Goal: Information Seeking & Learning: Understand process/instructions

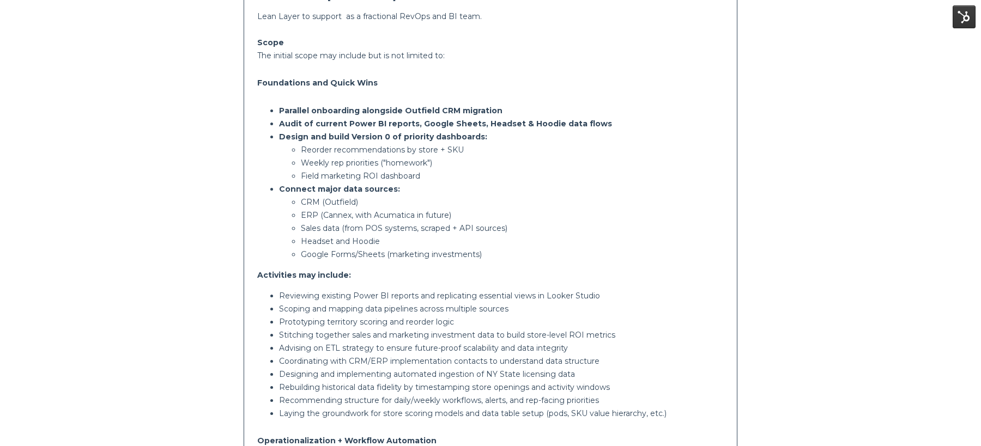
scroll to position [266, 0]
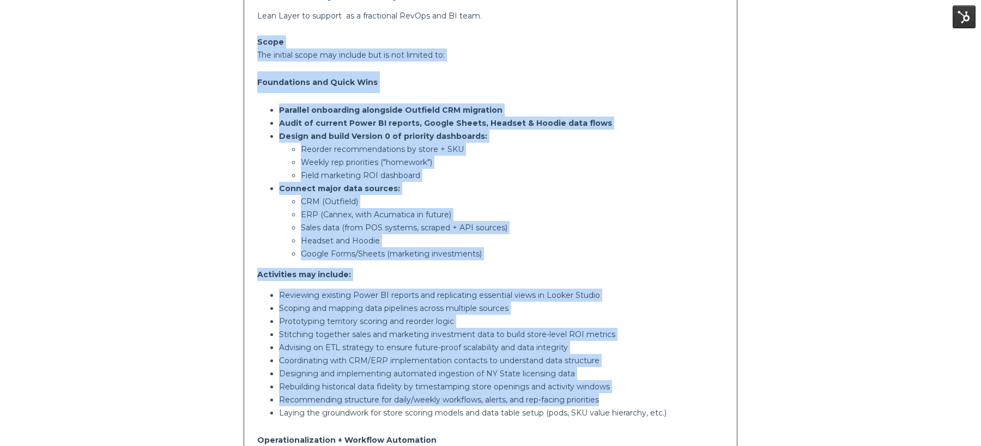
drag, startPoint x: 258, startPoint y: 38, endPoint x: 658, endPoint y: 397, distance: 537.9
click at [658, 399] on div "Lean Layer to support as a fractional RevOps and BI team. Scope The initial sco…" at bounding box center [490, 368] width 466 height 719
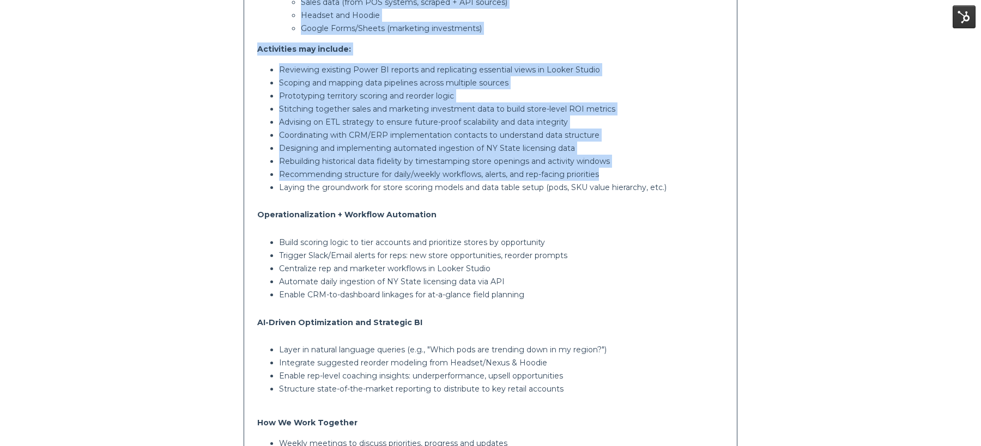
scroll to position [494, 0]
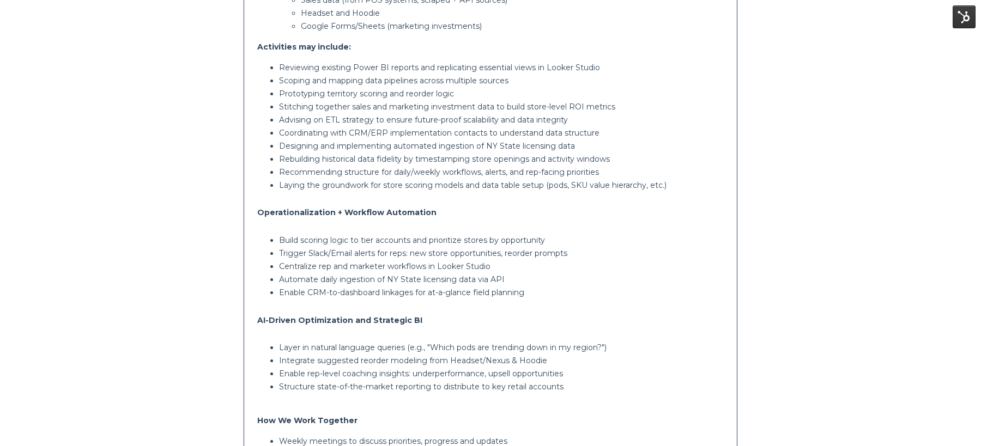
click at [453, 254] on p "Trigger Slack/Email alerts for reps: new store opportunities, reorder prompts" at bounding box center [501, 253] width 445 height 13
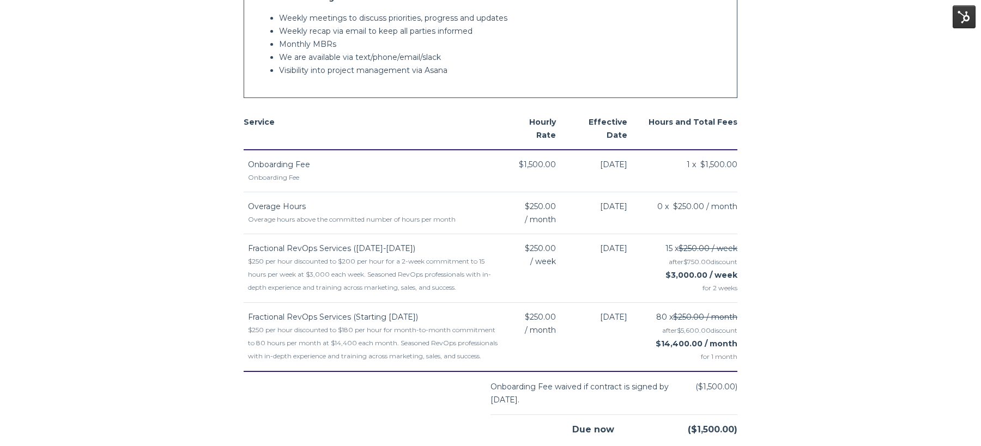
scroll to position [919, 0]
drag, startPoint x: 343, startPoint y: 259, endPoint x: 362, endPoint y: 260, distance: 19.7
click at [362, 260] on div "$250 per hour discounted to $200 per hour for a 2-week commitment to 15 hours p…" at bounding box center [373, 272] width 251 height 39
click at [359, 259] on div "$250 per hour discounted to $200 per hour for a 2-week commitment to 15 hours p…" at bounding box center [373, 272] width 251 height 39
drag, startPoint x: 246, startPoint y: 257, endPoint x: 293, endPoint y: 259, distance: 46.4
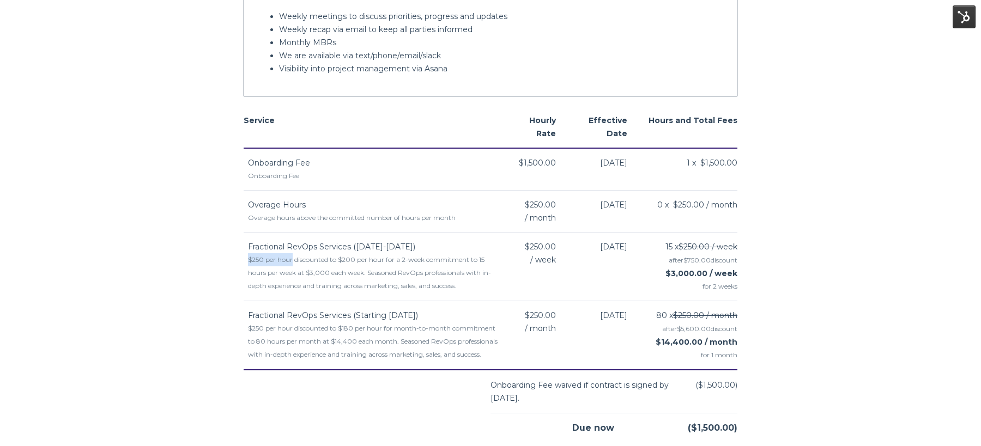
click at [293, 259] on td "Fractional RevOps Services ([DATE]-[DATE]) $250 per hour discounted to $200 per…" at bounding box center [371, 267] width 255 height 69
drag, startPoint x: 296, startPoint y: 259, endPoint x: 353, endPoint y: 262, distance: 56.2
click at [353, 262] on div "$250 per hour discounted to $200 per hour for a 2-week commitment to 15 hours p…" at bounding box center [373, 272] width 251 height 39
drag, startPoint x: 403, startPoint y: 261, endPoint x: 450, endPoint y: 264, distance: 46.4
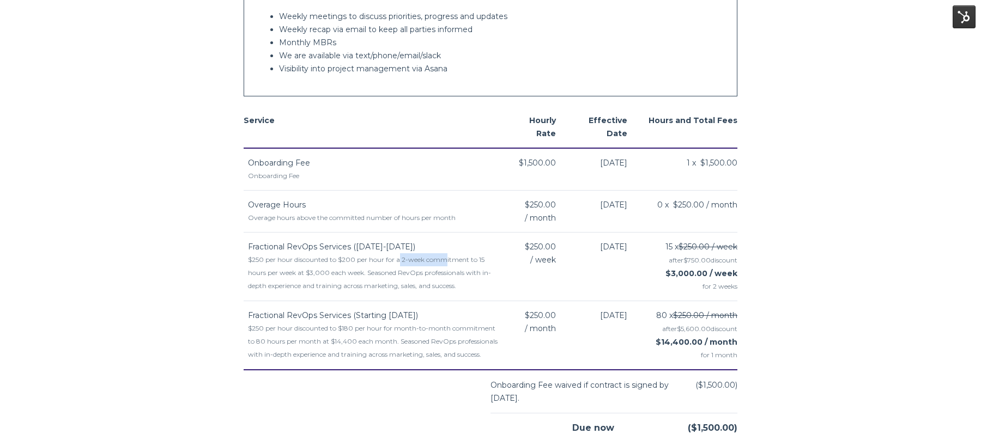
click at [450, 264] on div "$250 per hour discounted to $200 per hour for a 2-week commitment to 15 hours p…" at bounding box center [373, 272] width 251 height 39
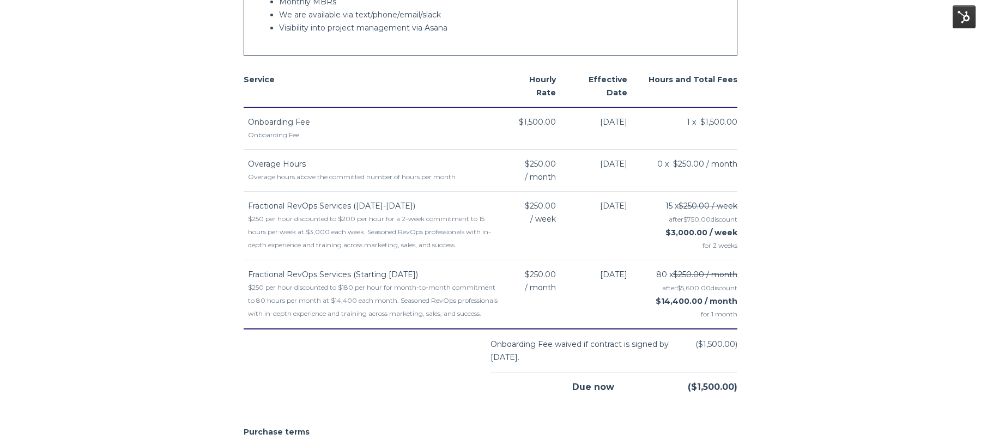
scroll to position [963, 0]
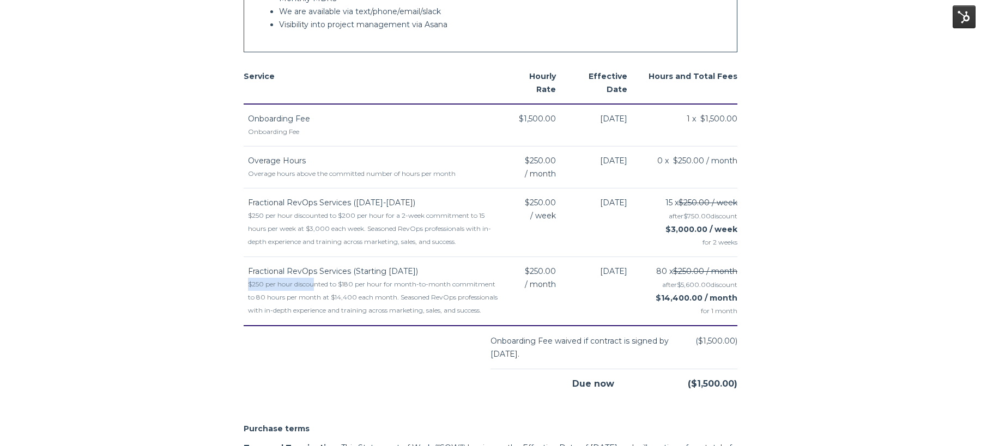
drag, startPoint x: 247, startPoint y: 283, endPoint x: 317, endPoint y: 283, distance: 70.3
click at [317, 284] on td "Fractional RevOps Services (Starting [DATE]) $250 per hour discounted to $180 p…" at bounding box center [371, 291] width 255 height 69
click at [317, 283] on div "$250 per hour discounted to $180 per hour for month-to-month commitment to 80 h…" at bounding box center [373, 297] width 251 height 39
drag, startPoint x: 338, startPoint y: 284, endPoint x: 385, endPoint y: 282, distance: 46.9
click at [385, 283] on div "$250 per hour discounted to $180 per hour for month-to-month commitment to 80 h…" at bounding box center [373, 297] width 251 height 39
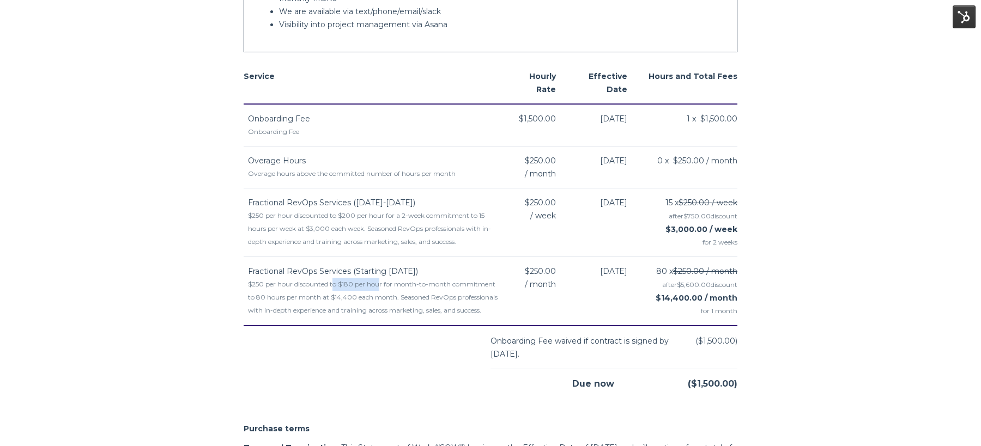
click at [385, 282] on div "$250 per hour discounted to $180 per hour for month-to-month commitment to 80 h…" at bounding box center [373, 297] width 251 height 39
drag, startPoint x: 412, startPoint y: 286, endPoint x: 436, endPoint y: 291, distance: 24.6
click at [436, 291] on div "$250 per hour discounted to $180 per hour for month-to-month commitment to 80 h…" at bounding box center [373, 297] width 251 height 39
drag, startPoint x: 245, startPoint y: 284, endPoint x: 289, endPoint y: 293, distance: 45.0
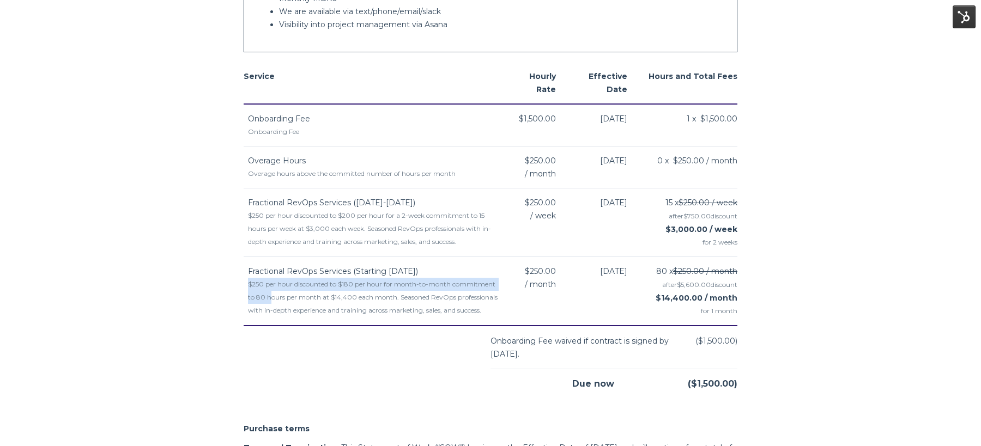
click at [289, 293] on td "Fractional RevOps Services (Starting [DATE]) $250 per hour discounted to $180 p…" at bounding box center [371, 291] width 255 height 69
click at [289, 293] on div "$250 per hour discounted to $180 per hour for month-to-month commitment to 80 h…" at bounding box center [373, 297] width 251 height 39
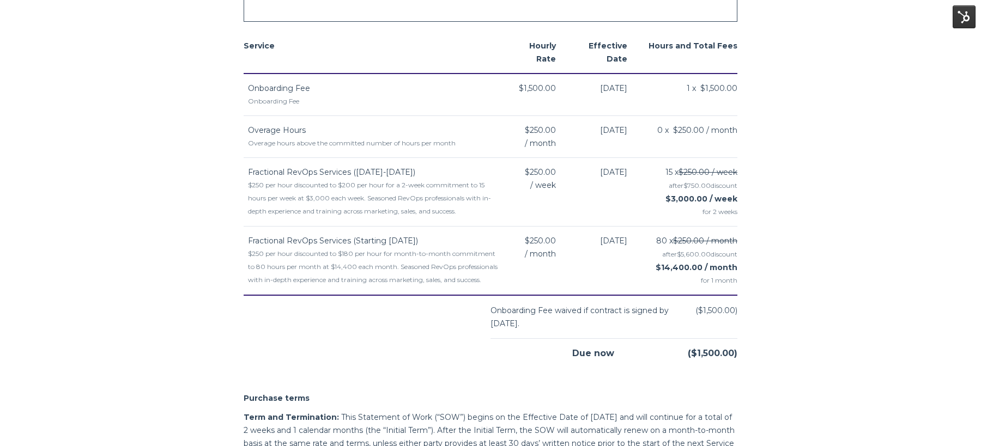
scroll to position [870, 0]
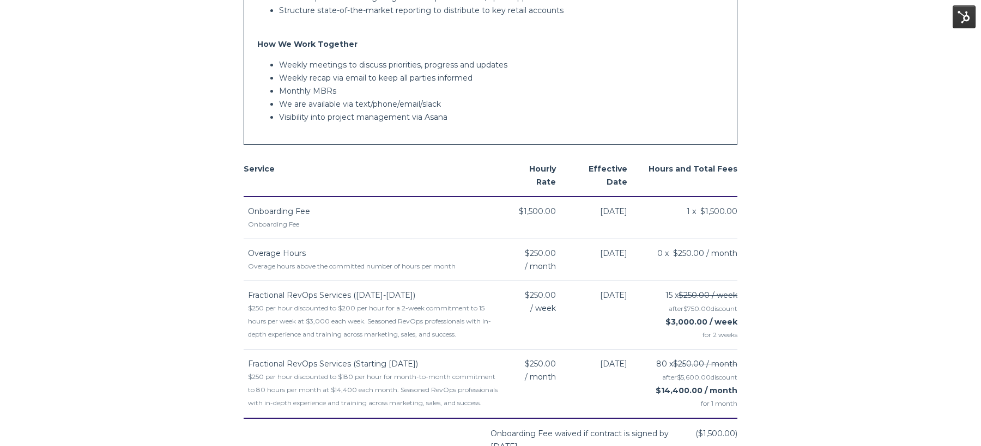
drag, startPoint x: 245, startPoint y: 168, endPoint x: 582, endPoint y: 232, distance: 342.6
click at [591, 293] on table "Service Hourly Rate Effective Date Hours and Total Fees Onboarding Fee Onboardi…" at bounding box center [491, 287] width 494 height 264
click at [326, 241] on td "Overage Hours Overage hours above the committed number of hours per month" at bounding box center [371, 260] width 255 height 42
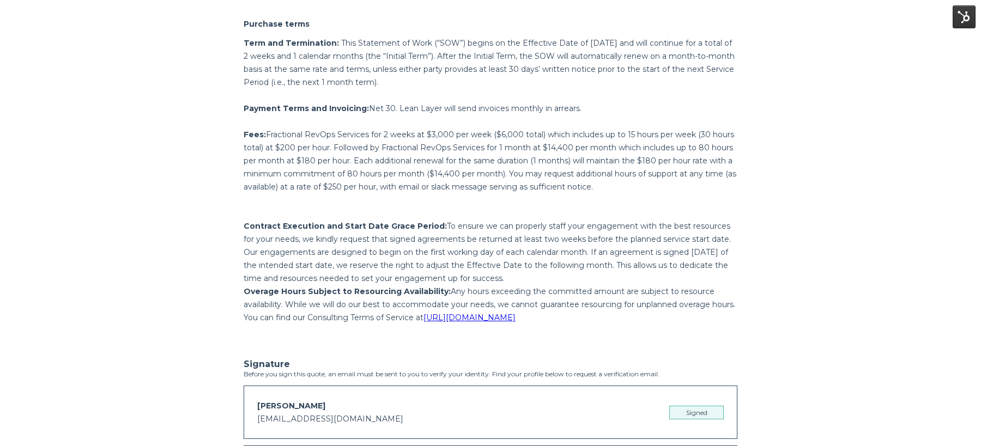
scroll to position [1368, 0]
drag, startPoint x: 537, startPoint y: 56, endPoint x: 564, endPoint y: 59, distance: 26.8
click at [564, 59] on p "Term and Termination: This Statement of Work (“SOW”) begins on the Effective Da…" at bounding box center [491, 62] width 494 height 52
drag, startPoint x: 600, startPoint y: 66, endPoint x: 674, endPoint y: 66, distance: 73.6
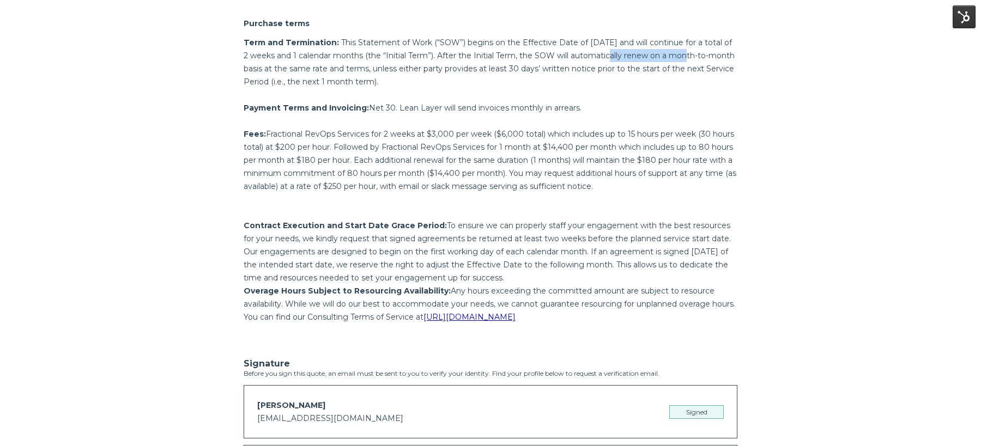
click at [674, 66] on p "Term and Termination: This Statement of Work (“SOW”) begins on the Effective Da…" at bounding box center [491, 62] width 494 height 52
drag, startPoint x: 699, startPoint y: 67, endPoint x: 745, endPoint y: 69, distance: 46.9
drag, startPoint x: 529, startPoint y: 77, endPoint x: 559, endPoint y: 77, distance: 30.0
click at [560, 78] on p "Term and Termination: This Statement of Work (“SOW”) begins on the Effective Da…" at bounding box center [491, 62] width 494 height 52
